Goal: Book appointment/travel/reservation

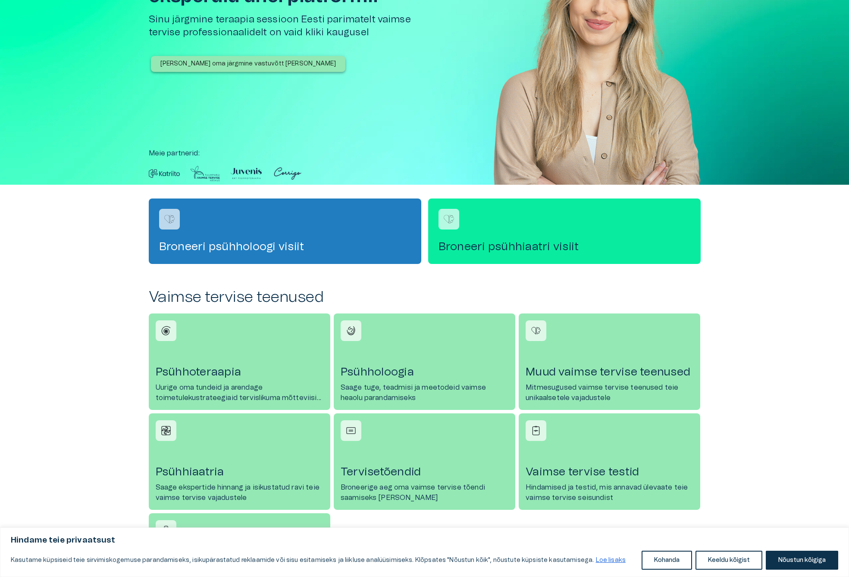
scroll to position [86, 0]
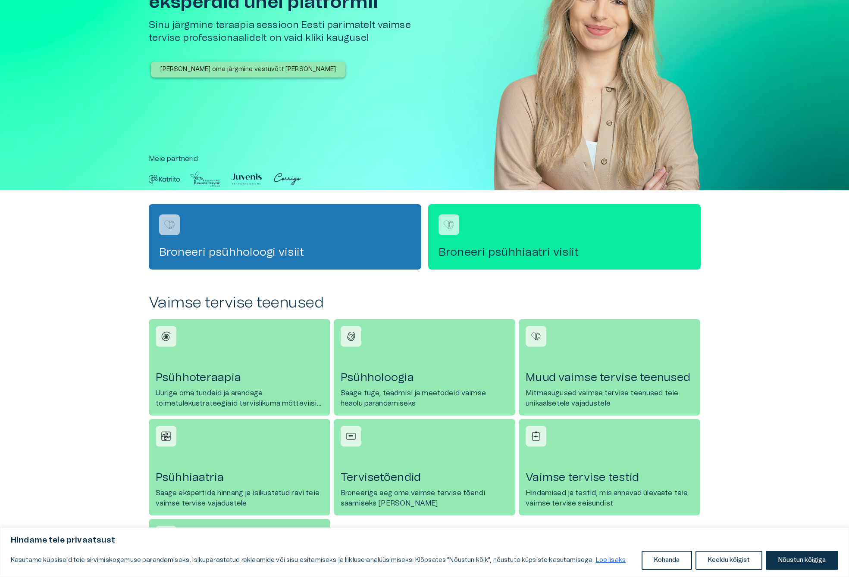
click at [235, 246] on h4 "Broneeri psühholoogi visiit" at bounding box center [285, 253] width 252 height 14
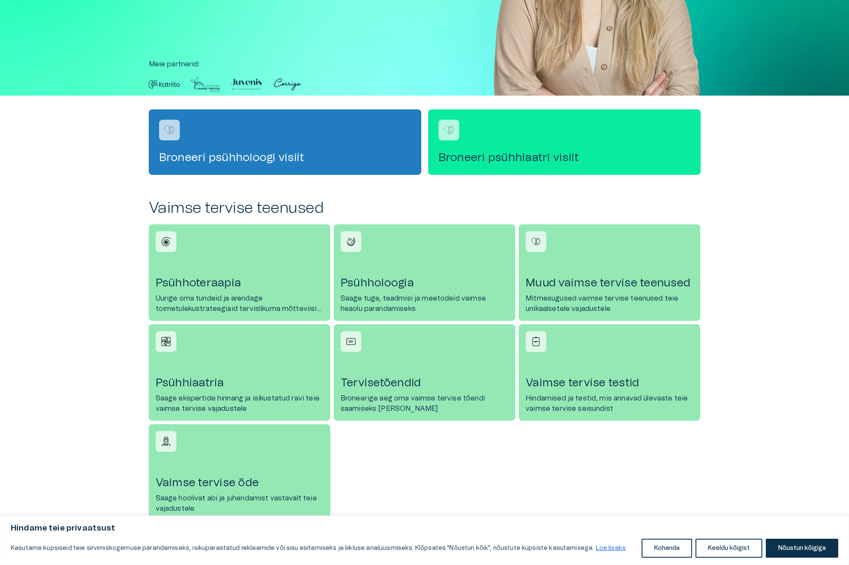
scroll to position [188, 0]
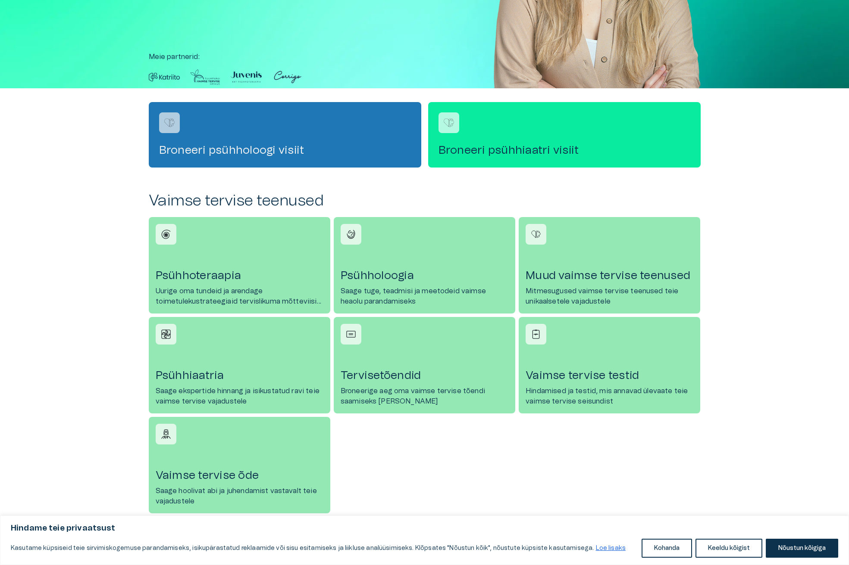
click at [281, 130] on div "Broneeri psühholoogi visiit" at bounding box center [285, 135] width 272 height 66
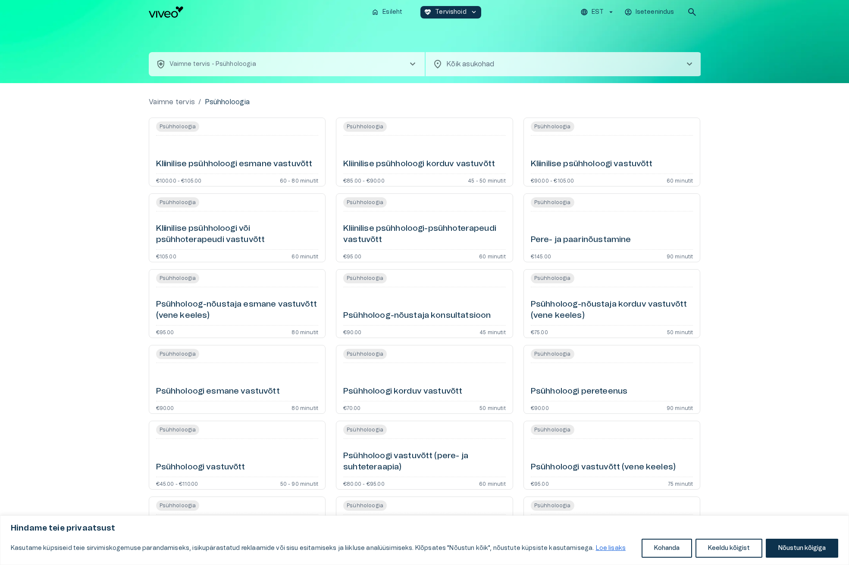
click at [234, 159] on h6 "Kliinilise psühholoogi esmane vastuvõtt" at bounding box center [234, 165] width 156 height 12
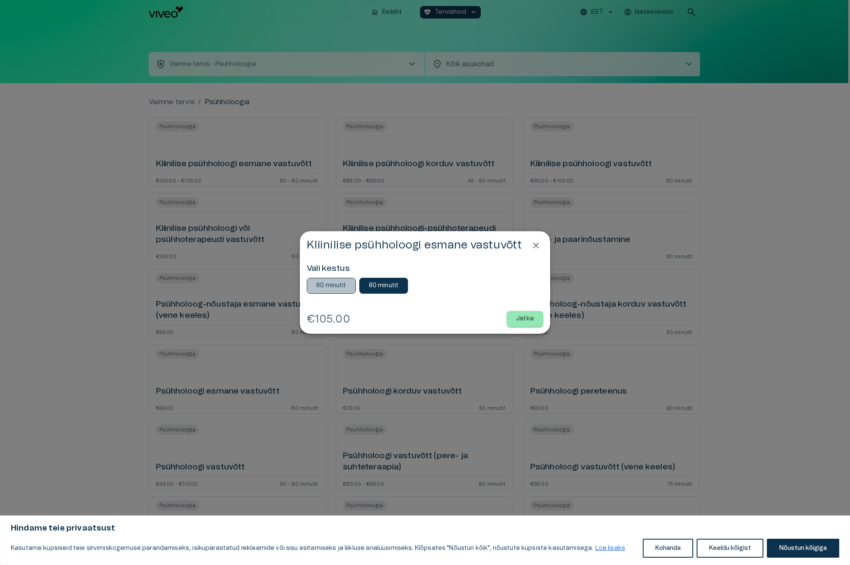
click at [343, 284] on p "60 minutit" at bounding box center [331, 285] width 30 height 9
click at [389, 290] on button "80 minutit" at bounding box center [383, 286] width 49 height 16
click at [527, 318] on p "Jätka" at bounding box center [525, 319] width 18 height 9
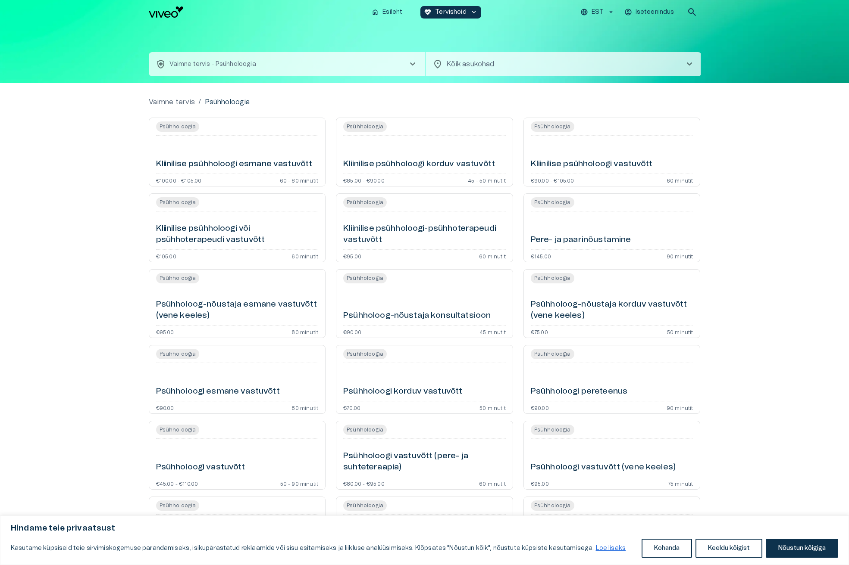
click at [574, 159] on h6 "Kliinilise psühholoogi vastuvõtt" at bounding box center [591, 165] width 122 height 12
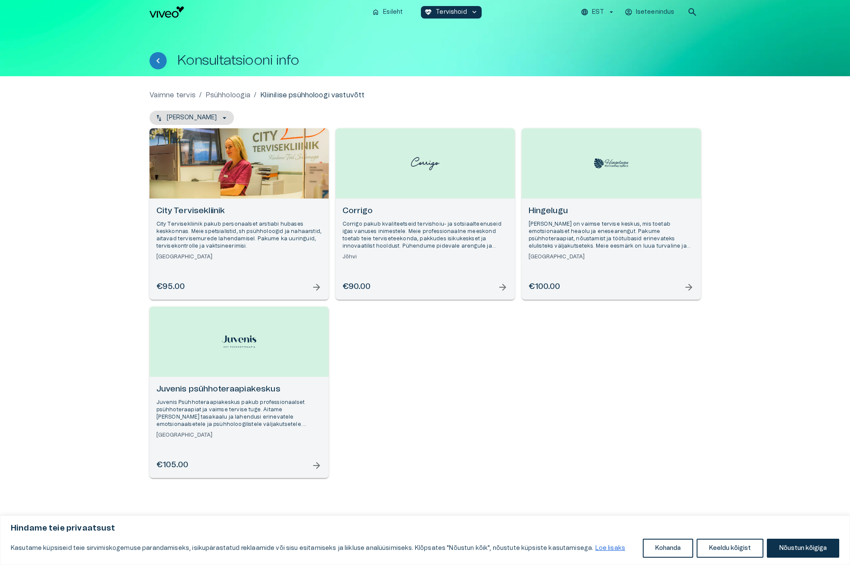
click at [693, 289] on span "arrow_forward" at bounding box center [689, 287] width 10 height 10
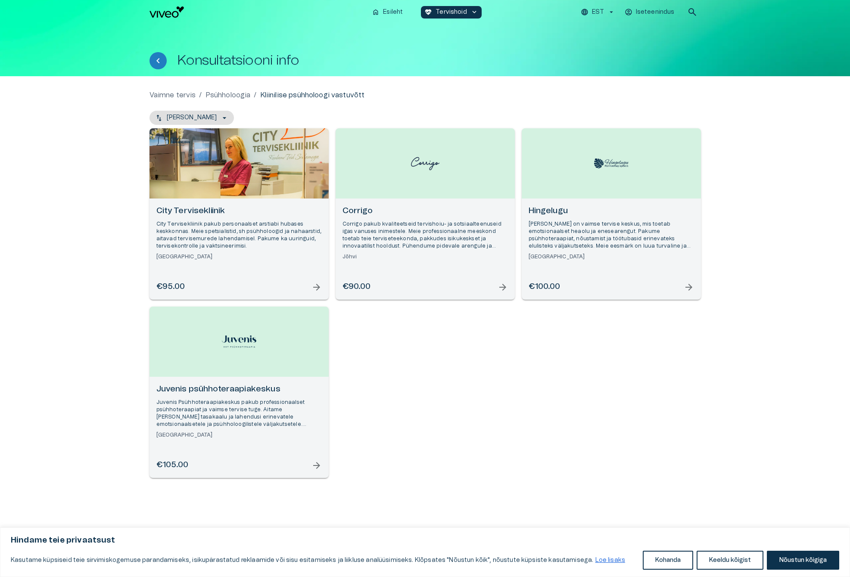
click at [93, 126] on div "Vaimne tervis / Psühholoogia / Kliinilise psühholoogi vastuvõtt Nimi - Kasvav C…" at bounding box center [425, 309] width 850 height 466
click at [286, 366] on div "Open selected supplier available booking dates" at bounding box center [239, 342] width 179 height 70
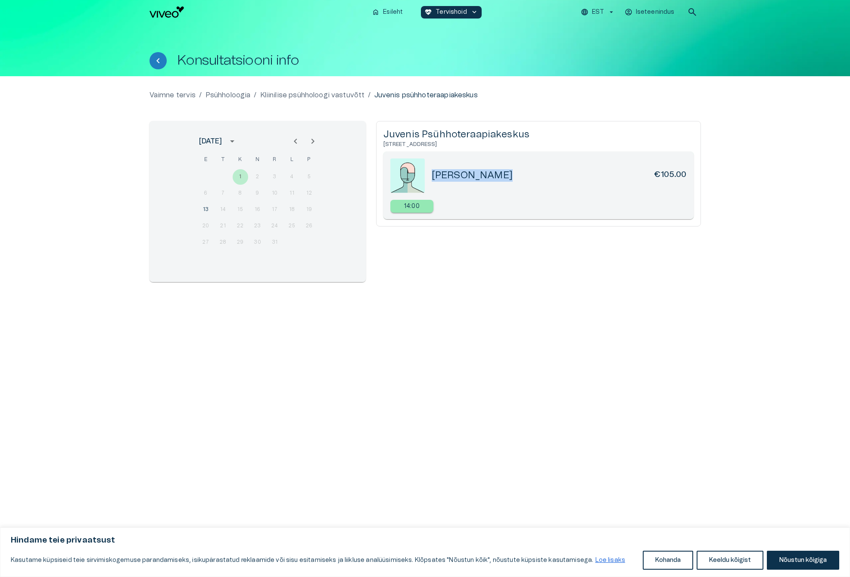
drag, startPoint x: 493, startPoint y: 176, endPoint x: 459, endPoint y: 174, distance: 34.1
click at [447, 174] on h5 "[PERSON_NAME]" at bounding box center [472, 175] width 81 height 12
copy h5 "[PERSON_NAME]"
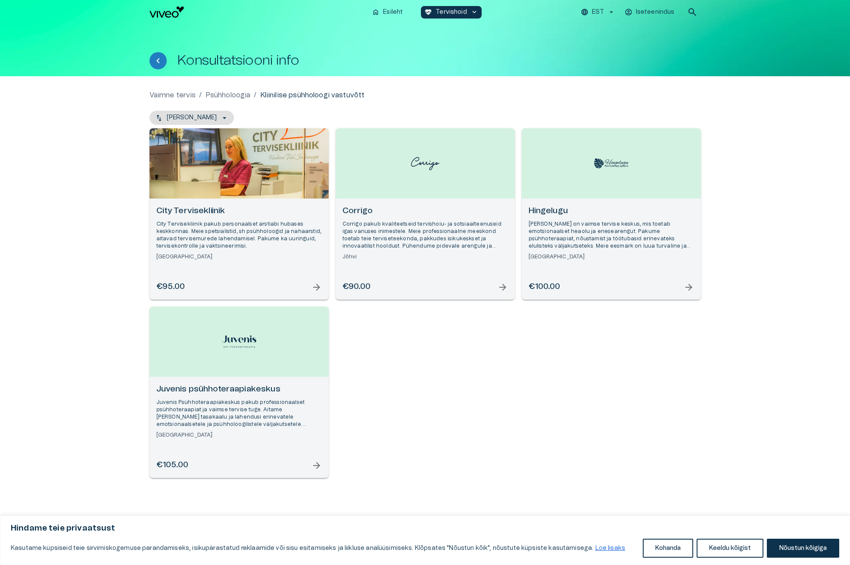
click at [409, 228] on p "Corrigo pakub kvaliteetseid tervishoiu- ja sotsiaalteenuseid igas vanuses inime…" at bounding box center [425, 236] width 165 height 30
click at [573, 219] on div "[PERSON_NAME] on vaimse tervise keskus, mis toetab emotsionaalset heaolu ja ene…" at bounding box center [611, 233] width 165 height 55
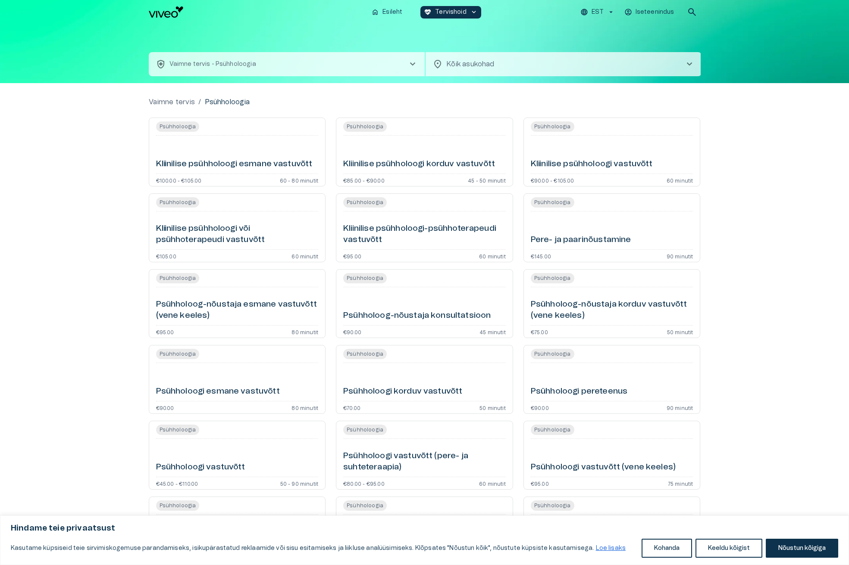
scroll to position [-1, 0]
